Goal: Complete application form

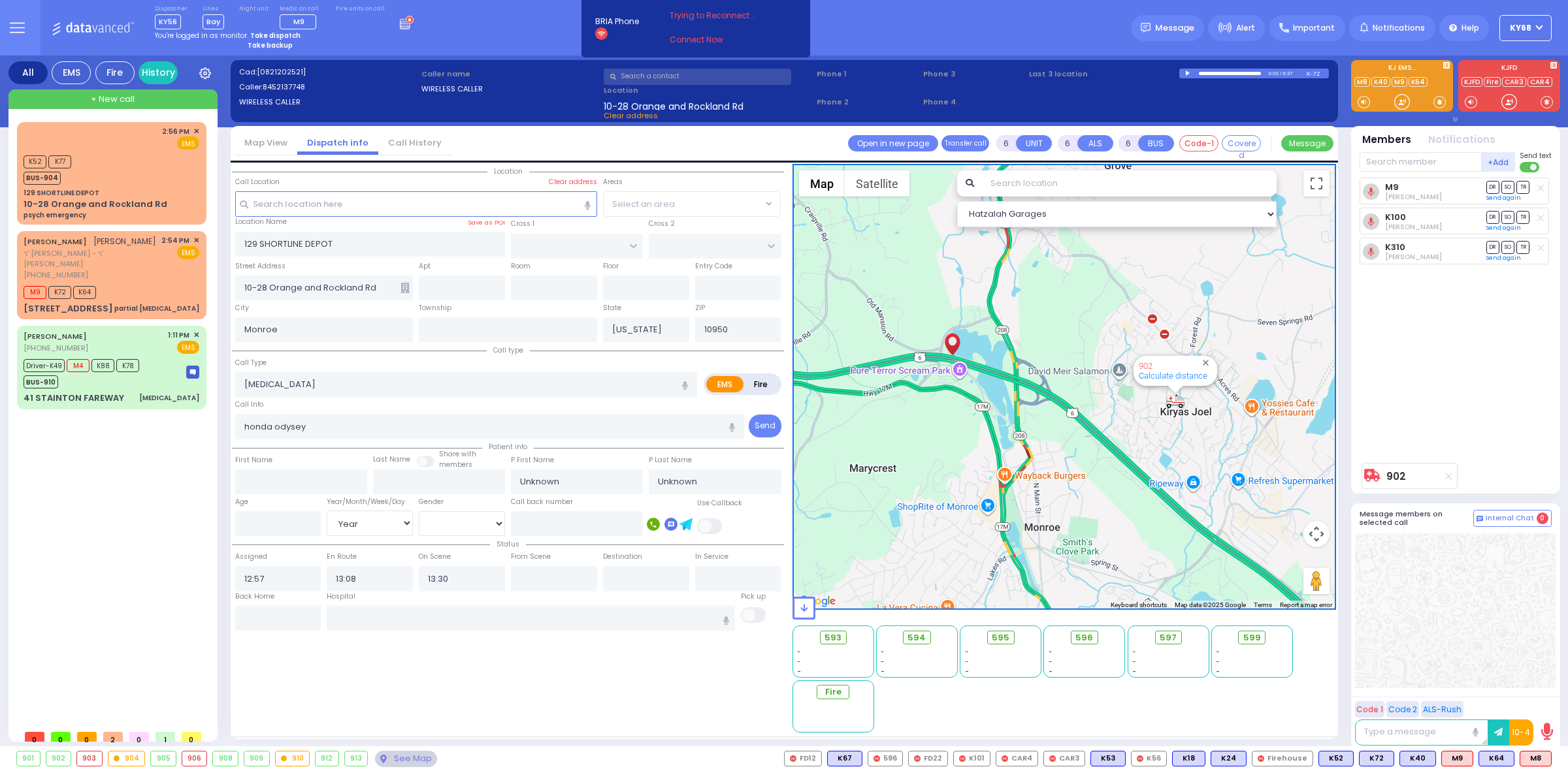
select select "Year"
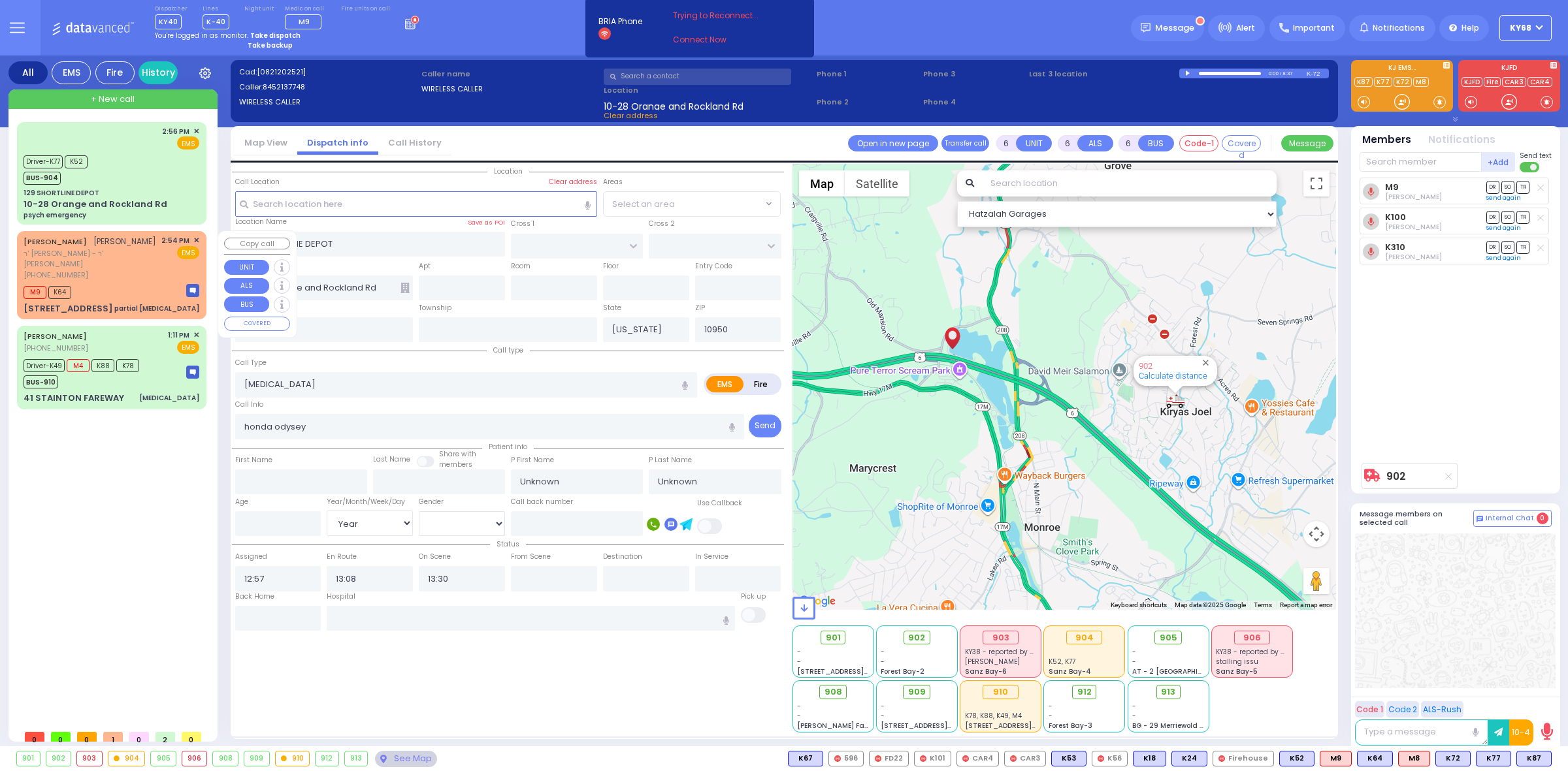
click at [111, 292] on div "M9 K64" at bounding box center [112, 291] width 176 height 17
select select
type input "partial [MEDICAL_DATA]"
radio input "true"
type input "YECHESKEL SHRAGA"
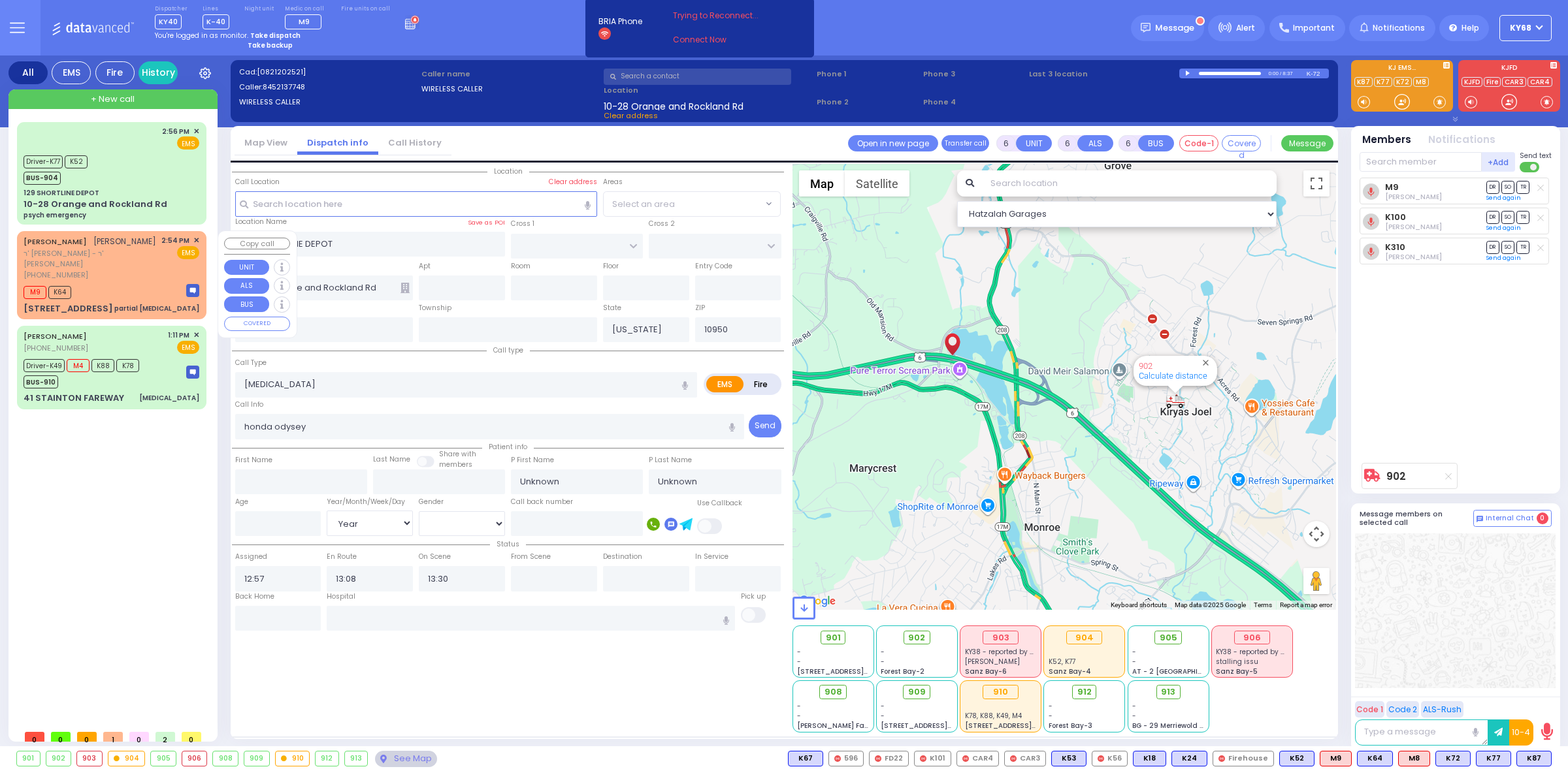
type input "GOLDBERGER"
type input "Claim"
type input "Goldberger"
type input "10"
select select "Month"
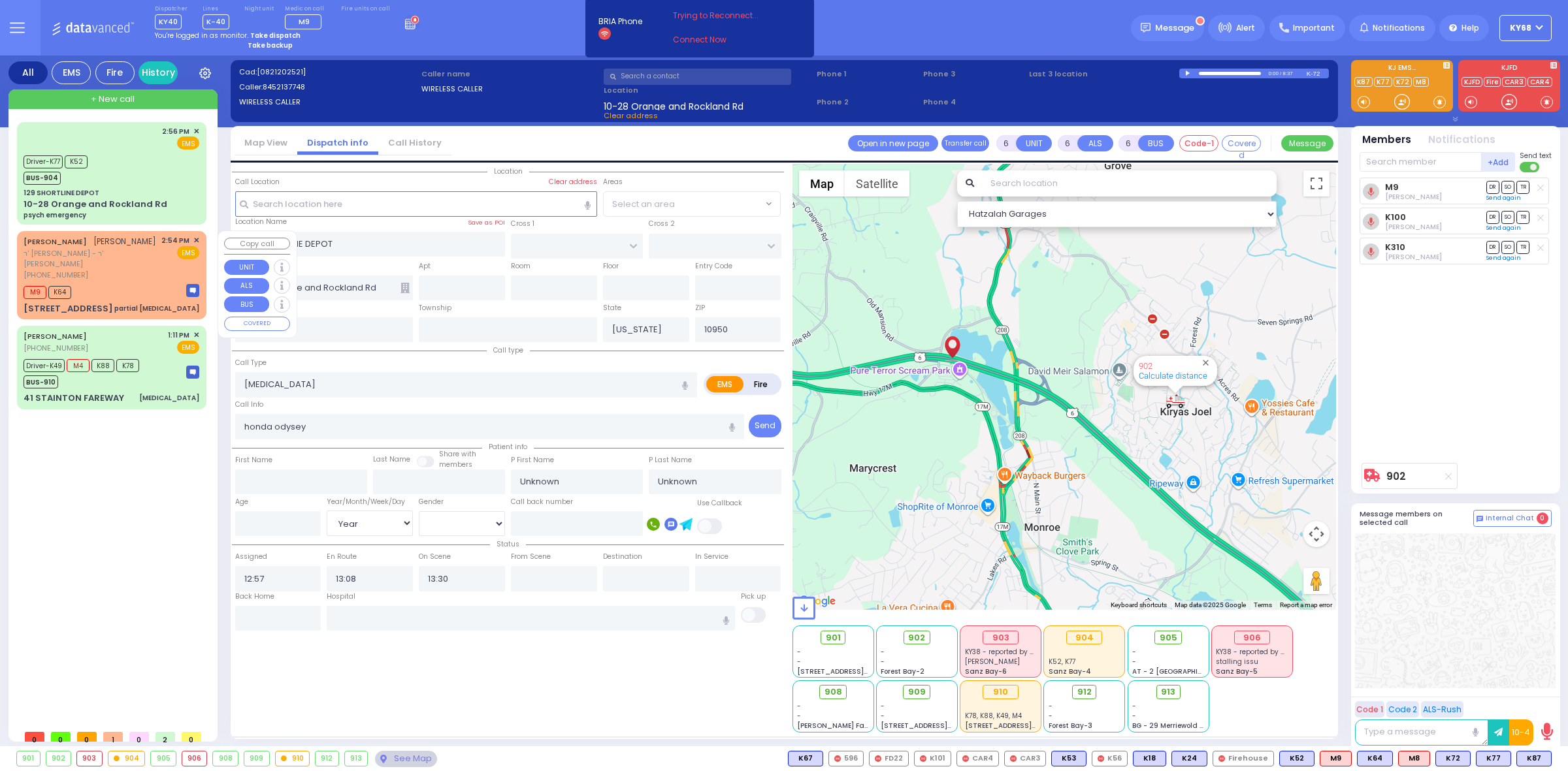
type input "14:54"
type input "14:55"
type input "PAKSH PL"
type input "TZFAS RD"
type input "9 NICKLESBURG RD"
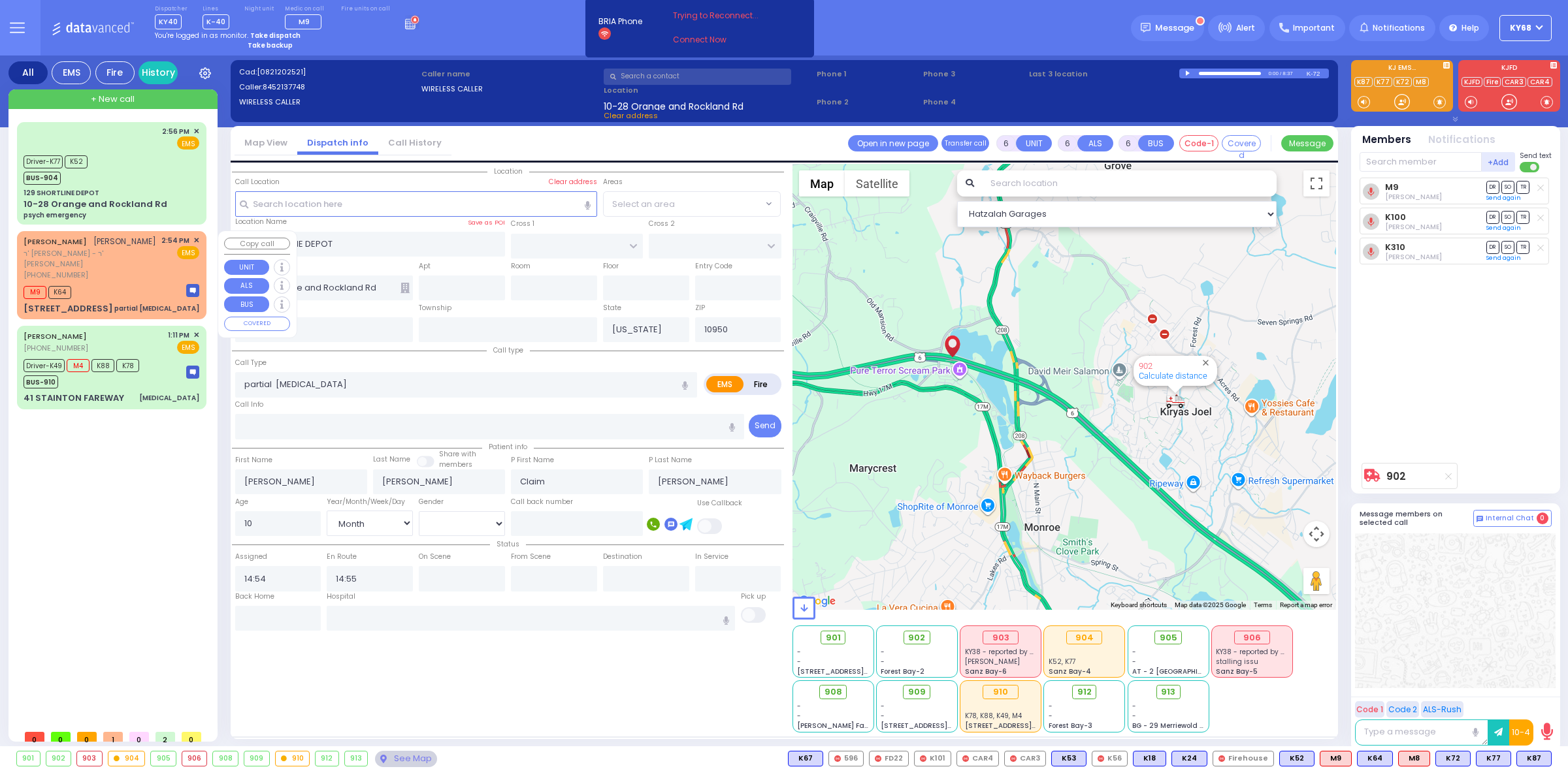
type input "112"
select select "Hatzalah Garages"
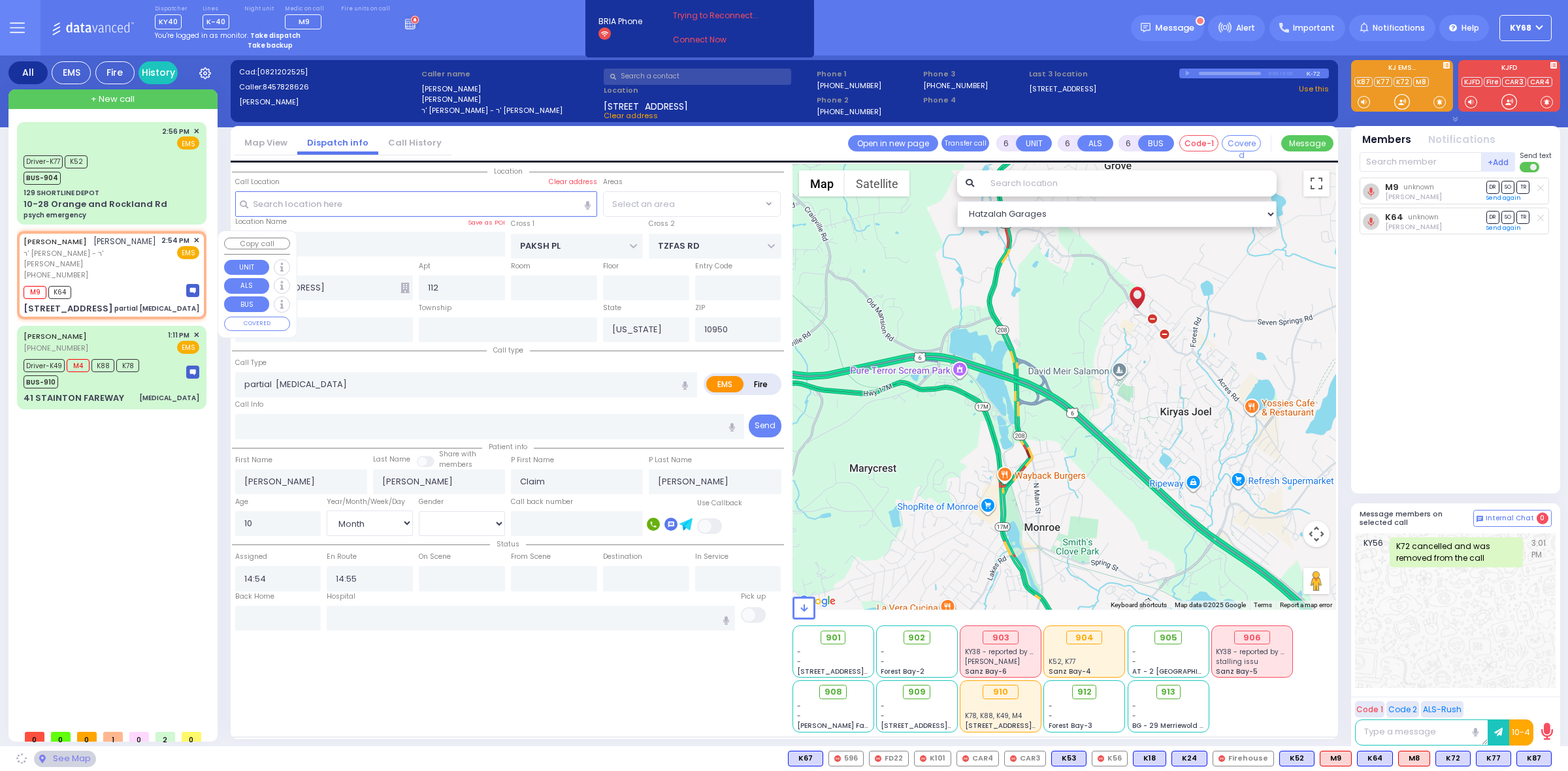
select select "ATZEI TAMURIM"
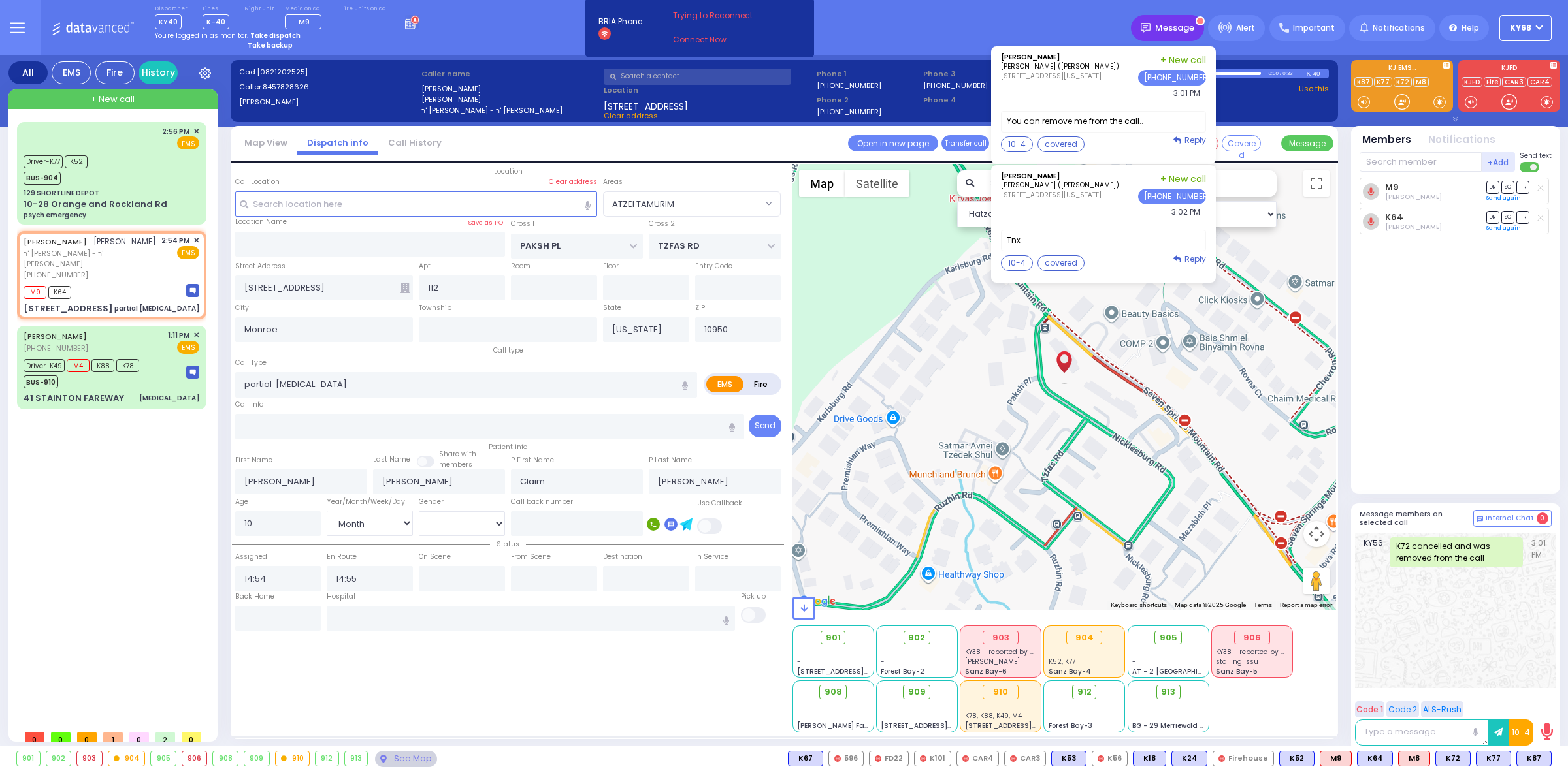
click at [1162, 32] on div "Message" at bounding box center [1168, 27] width 73 height 26
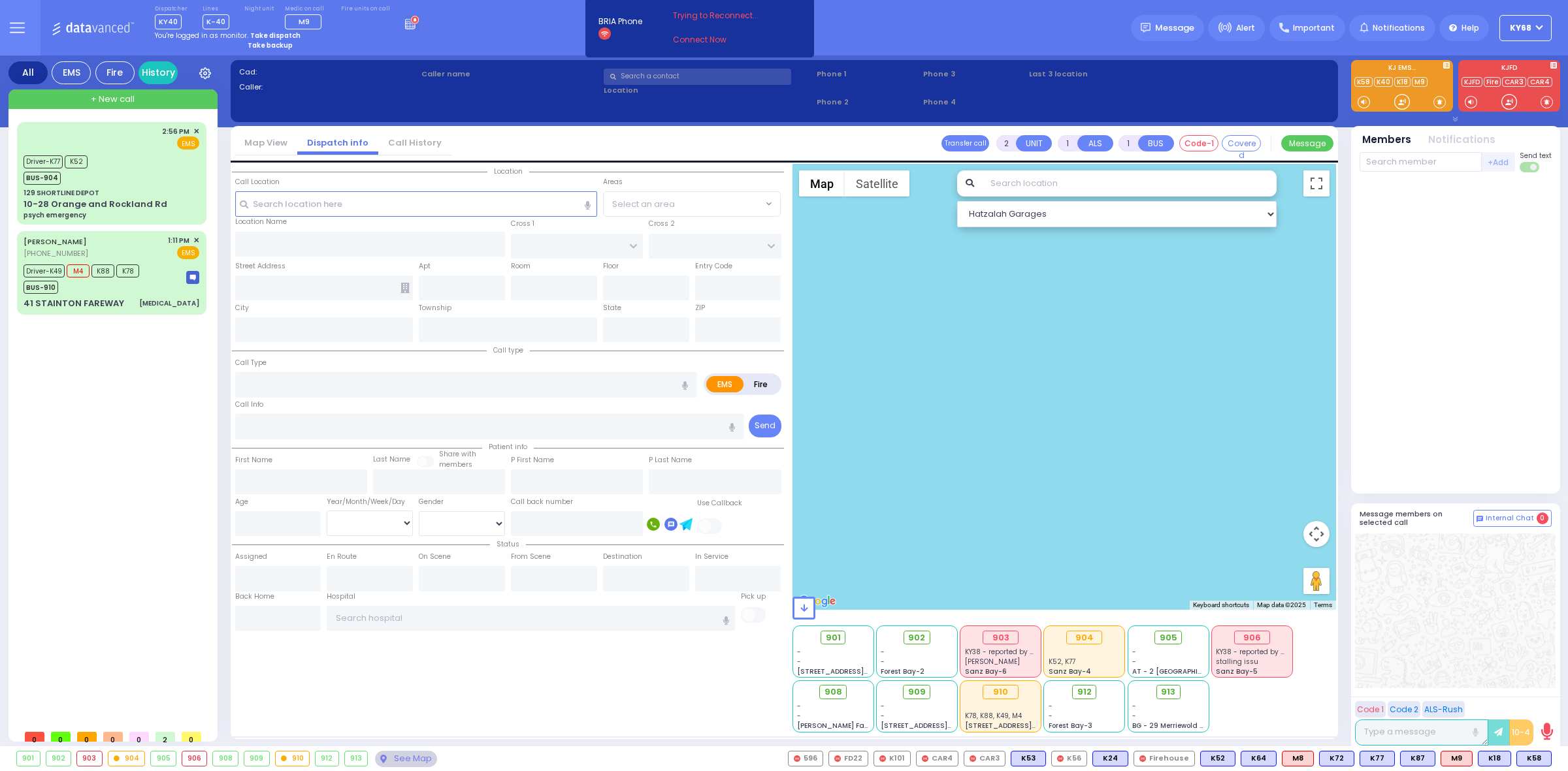
select select
radio input "true"
type input "[PERSON_NAME]"
select select
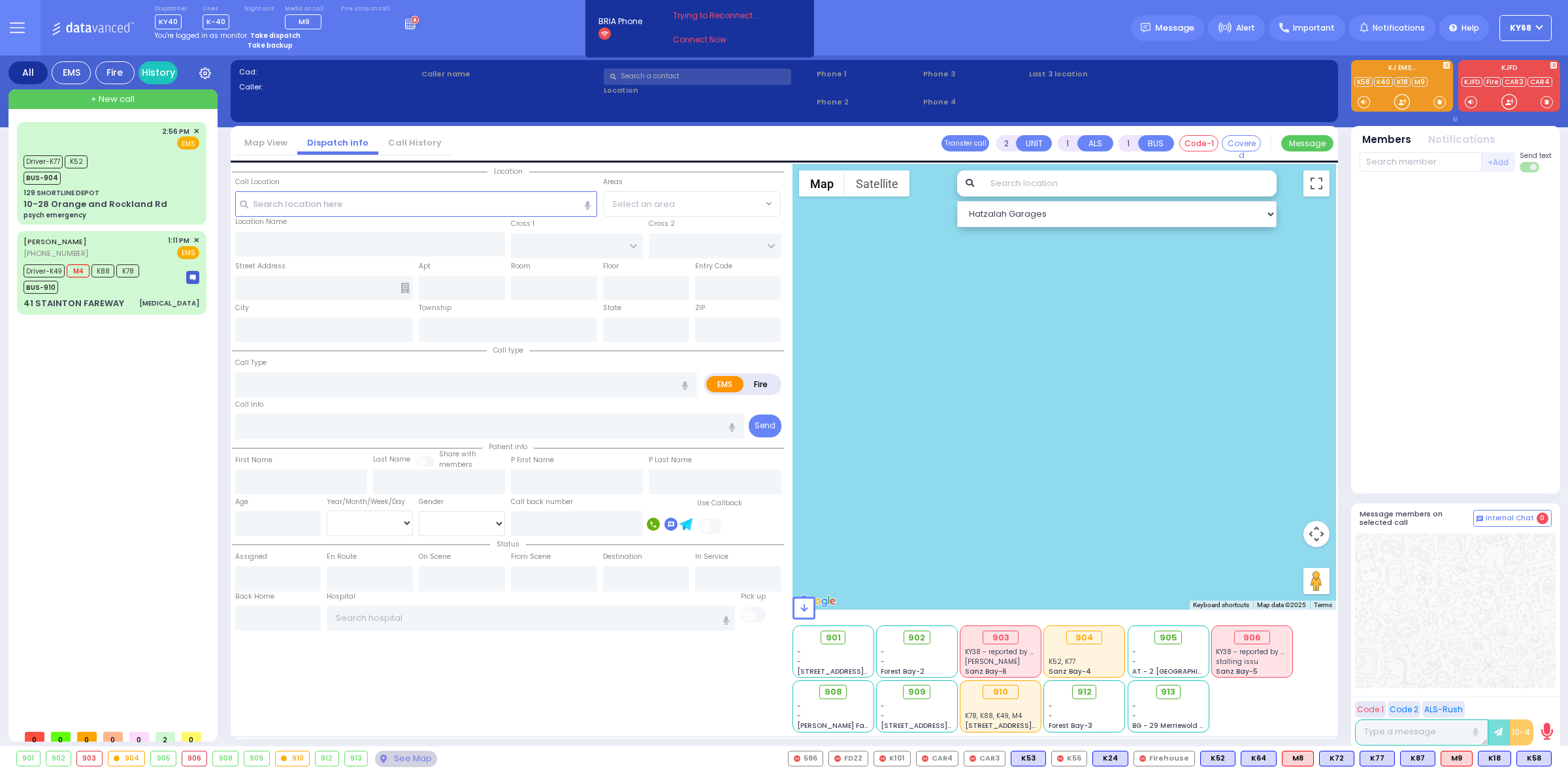
type input "15:17"
select select
radio input "true"
select select
select select "Hatzalah Garages"
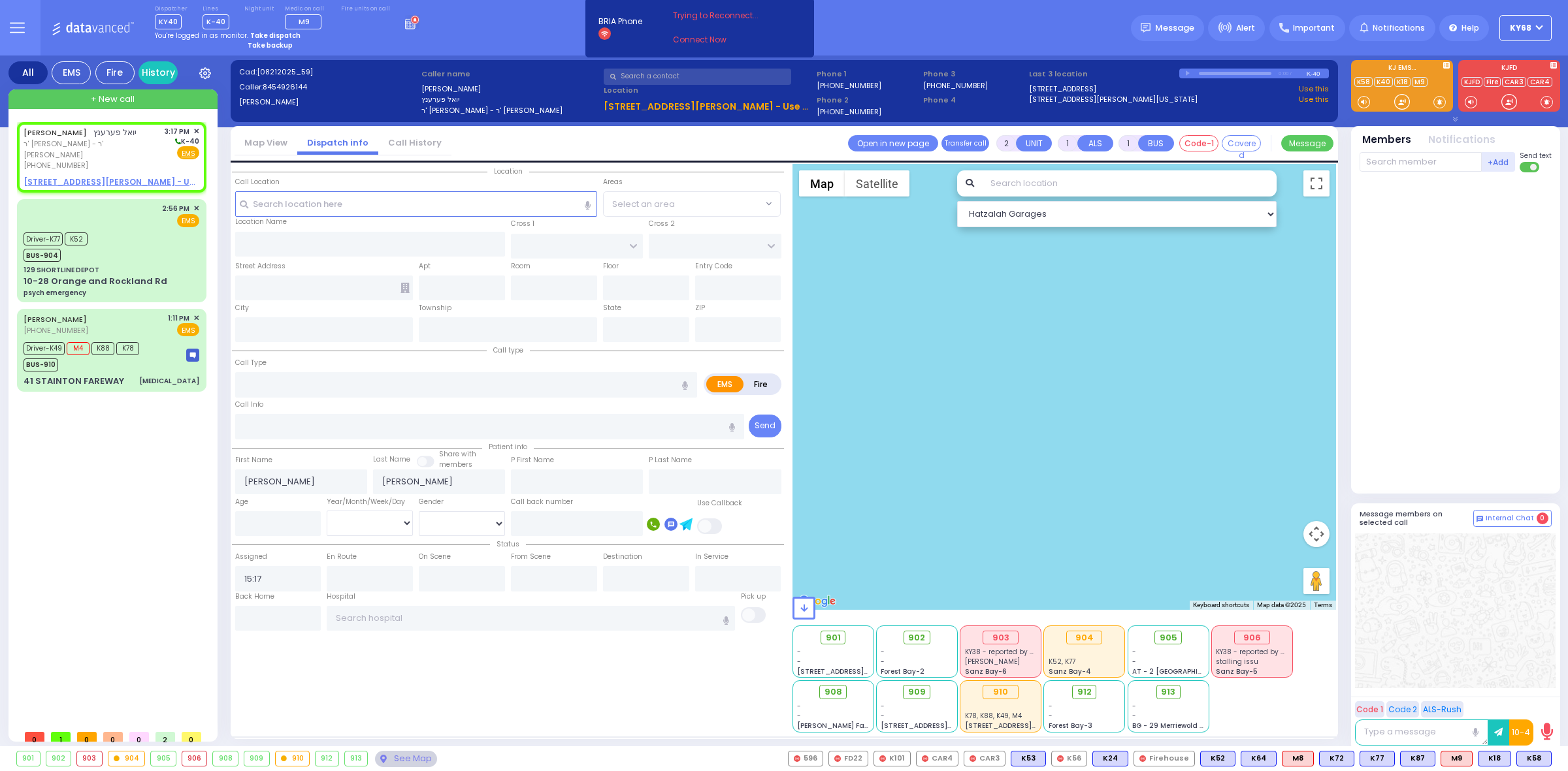
select select
radio input "true"
select select
select select "Hatzalah Garages"
